Goal: Find specific page/section: Find specific page/section

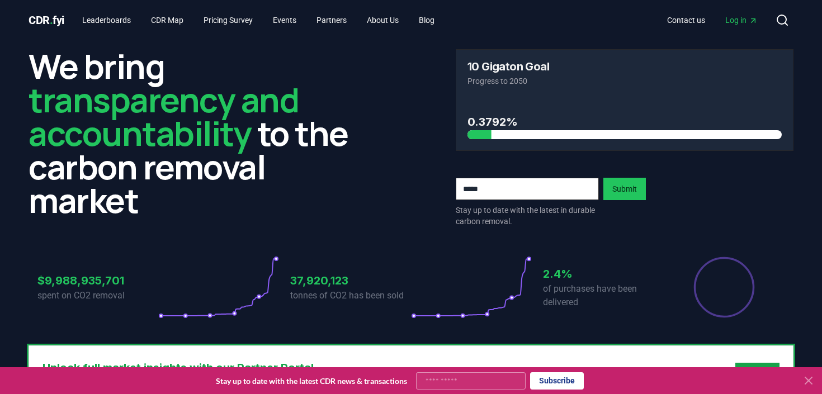
click at [732, 22] on span "Log in" at bounding box center [741, 20] width 32 height 11
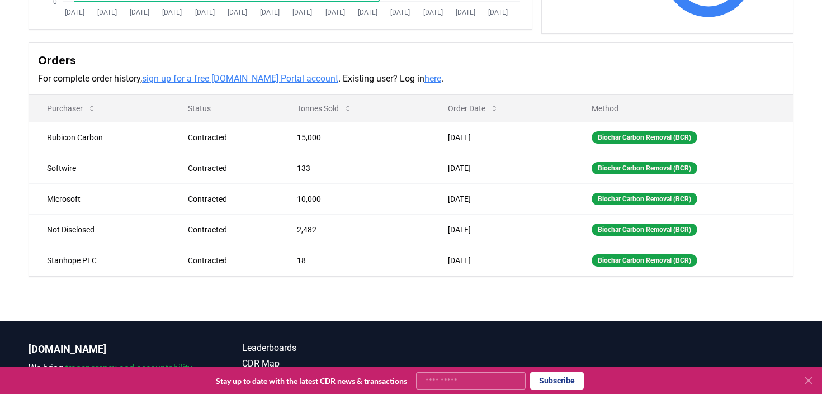
scroll to position [295, 0]
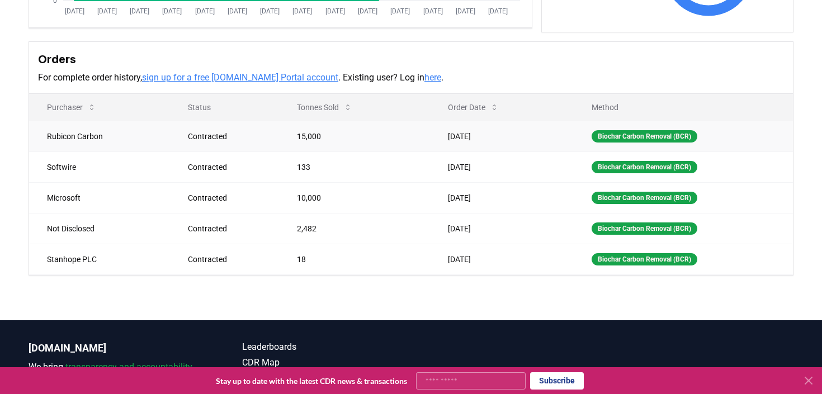
click at [77, 134] on td "Rubicon Carbon" at bounding box center [99, 136] width 141 height 31
click at [93, 139] on td "Rubicon Carbon" at bounding box center [99, 136] width 141 height 31
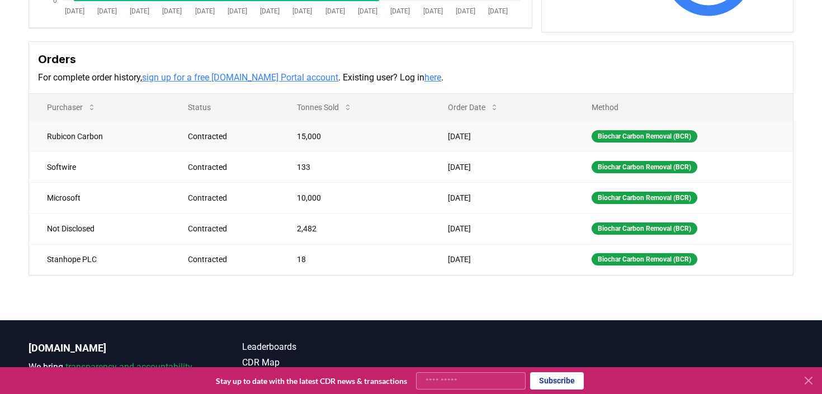
click at [113, 138] on td "Rubicon Carbon" at bounding box center [99, 136] width 141 height 31
click at [143, 104] on th "Purchaser" at bounding box center [99, 107] width 141 height 27
